Goal: Use online tool/utility: Utilize a website feature to perform a specific function

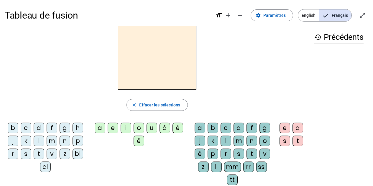
scroll to position [5, 0]
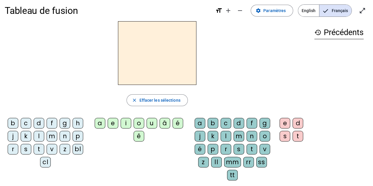
click at [8, 147] on div "r" at bounding box center [13, 149] width 11 height 11
click at [99, 119] on div "a" at bounding box center [100, 123] width 11 height 11
click at [265, 120] on div "g" at bounding box center [264, 123] width 11 height 11
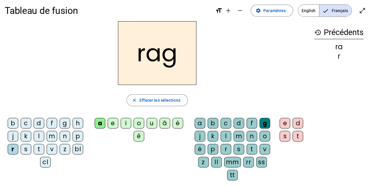
click at [285, 122] on div "e" at bounding box center [285, 123] width 11 height 11
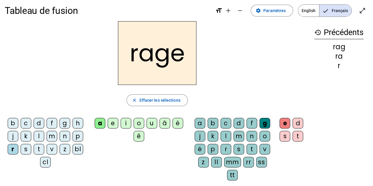
click at [264, 150] on div "v" at bounding box center [264, 149] width 11 height 11
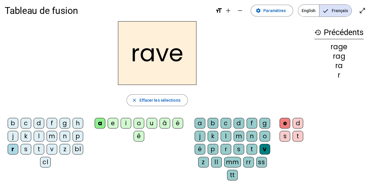
click at [11, 123] on div "b" at bounding box center [13, 123] width 11 height 11
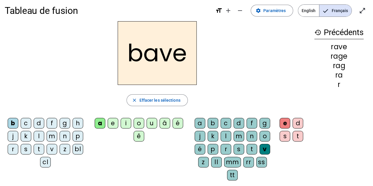
click at [64, 123] on div "g" at bounding box center [65, 123] width 11 height 11
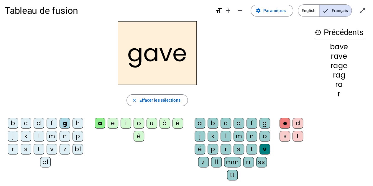
click at [24, 123] on div "c" at bounding box center [26, 123] width 11 height 11
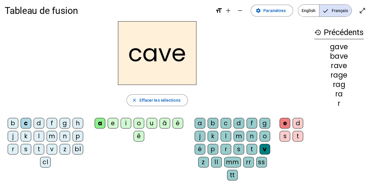
click at [212, 150] on div "p" at bounding box center [213, 149] width 11 height 11
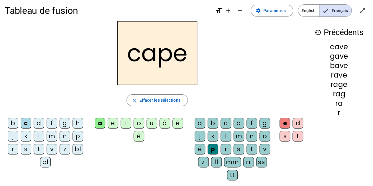
click at [266, 119] on div "g" at bounding box center [264, 123] width 11 height 11
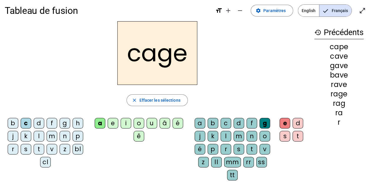
click at [251, 137] on div "n" at bounding box center [251, 136] width 11 height 11
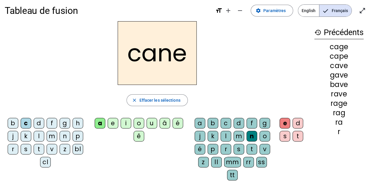
click at [268, 120] on div "g" at bounding box center [264, 123] width 11 height 11
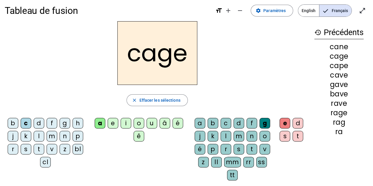
click at [63, 134] on div "n" at bounding box center [65, 136] width 11 height 11
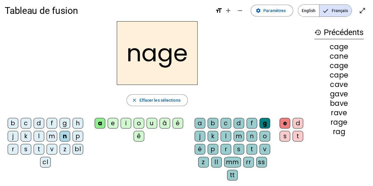
click at [75, 135] on div "p" at bounding box center [78, 136] width 11 height 11
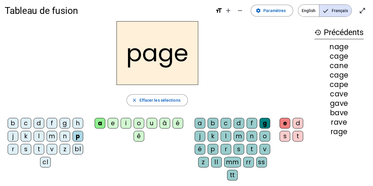
click at [24, 151] on div "s" at bounding box center [26, 149] width 11 height 11
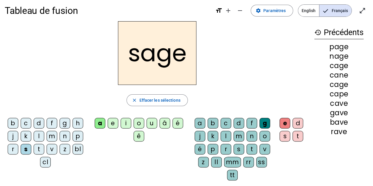
click at [215, 147] on div "p" at bounding box center [213, 149] width 11 height 11
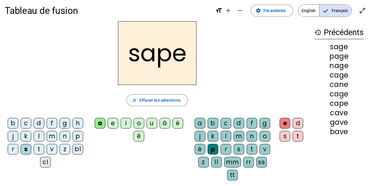
click at [38, 146] on div "t" at bounding box center [39, 149] width 11 height 11
